Goal: Find specific page/section

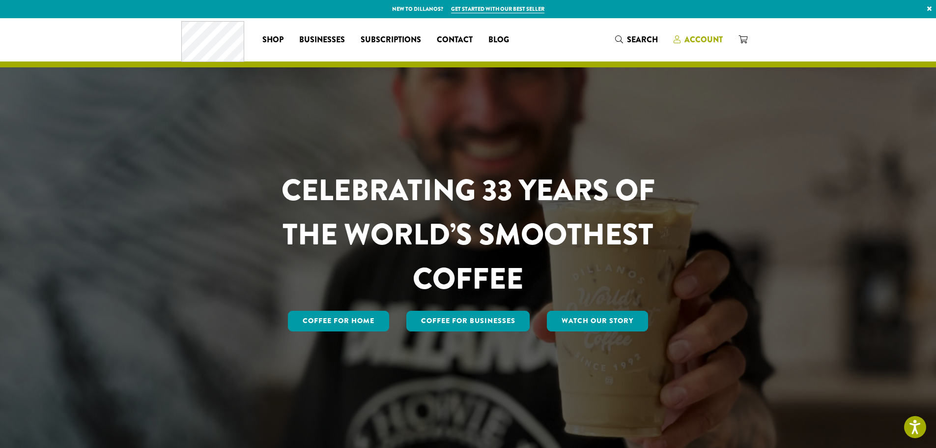
click at [696, 43] on span "Account" at bounding box center [704, 39] width 38 height 11
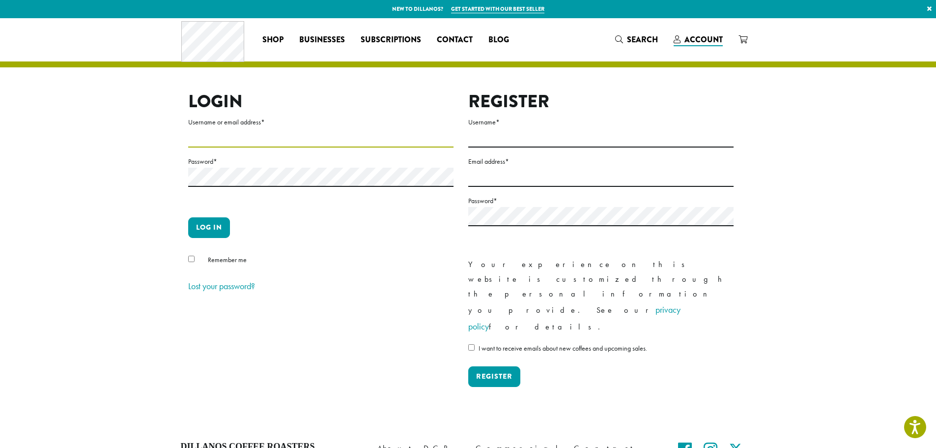
click at [329, 138] on input "Username or email address *" at bounding box center [320, 137] width 265 height 19
type input "**********"
click at [200, 227] on button "Log in" at bounding box center [209, 227] width 42 height 21
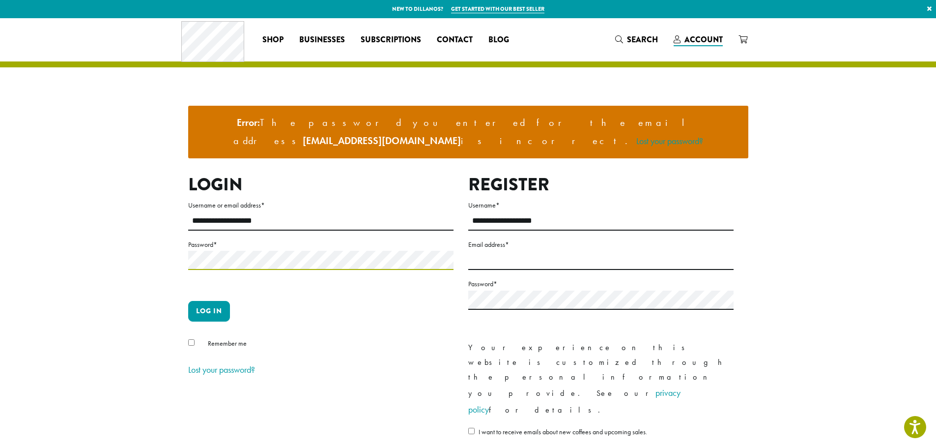
click at [188, 301] on button "Log in" at bounding box center [209, 311] width 42 height 21
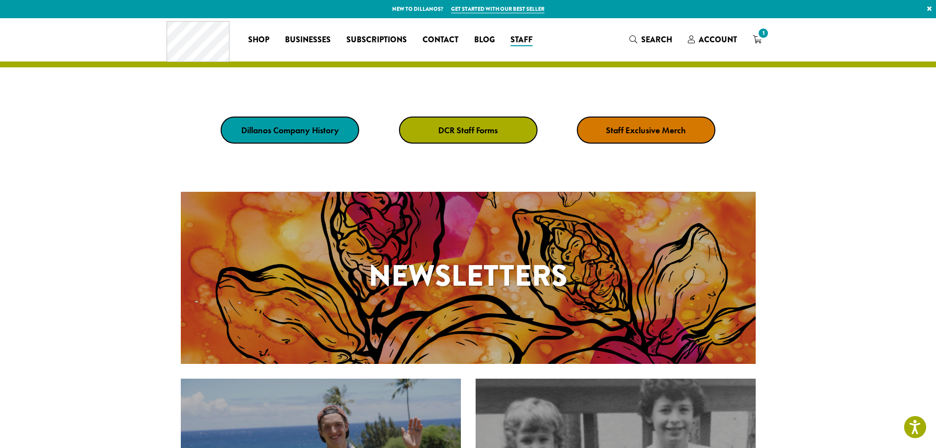
click at [432, 129] on link "DCR Staff Forms" at bounding box center [468, 129] width 139 height 27
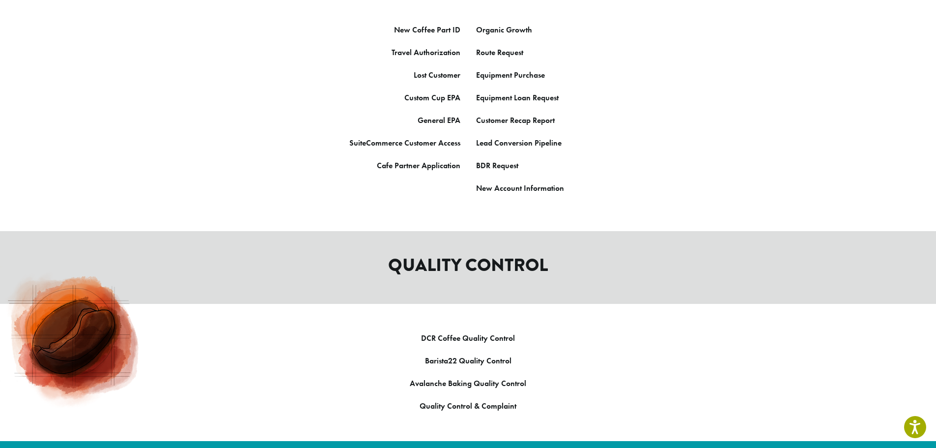
scroll to position [688, 0]
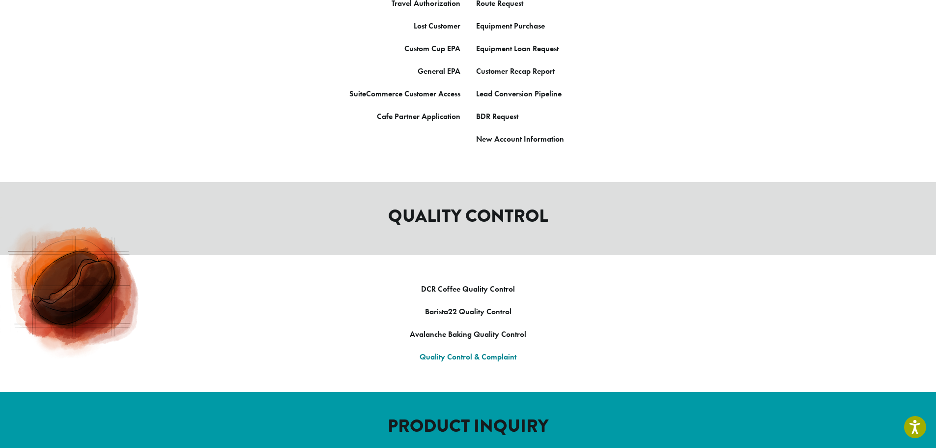
click at [499, 351] on strong "Quality Control & Complaint" at bounding box center [468, 356] width 97 height 10
